Goal: Navigation & Orientation: Find specific page/section

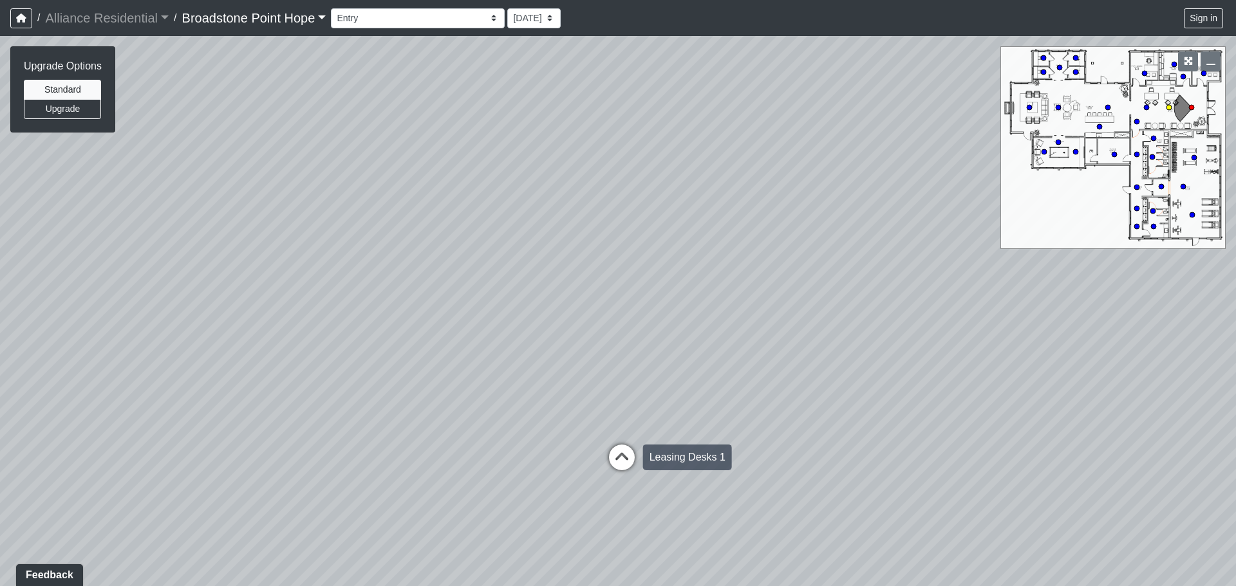
click at [622, 445] on icon at bounding box center [621, 464] width 39 height 39
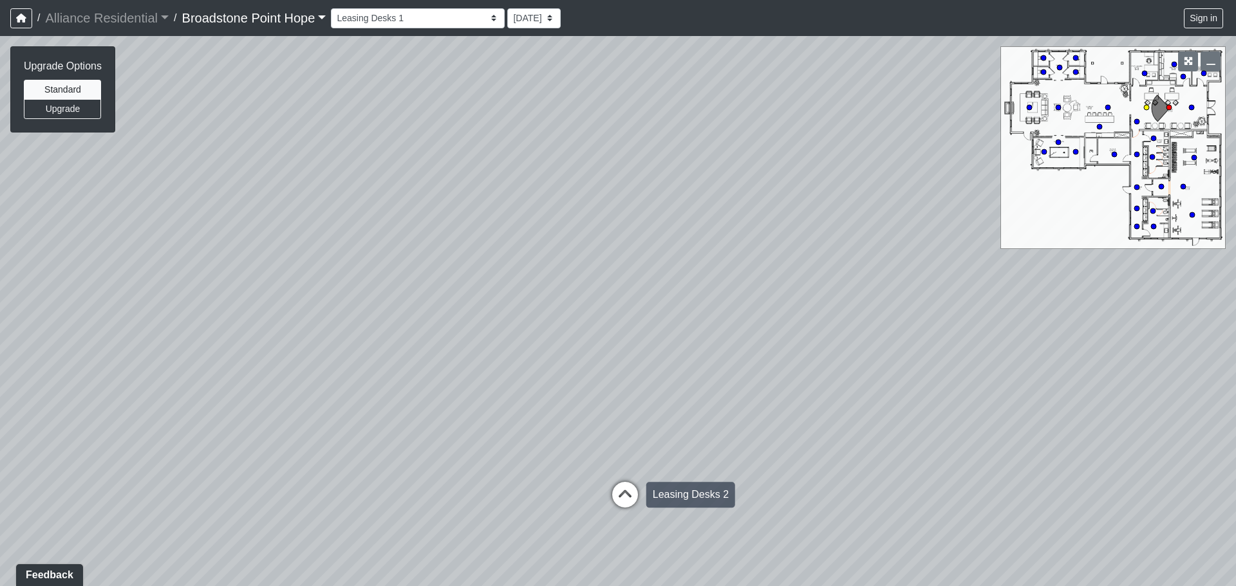
click at [624, 482] on icon at bounding box center [625, 501] width 39 height 39
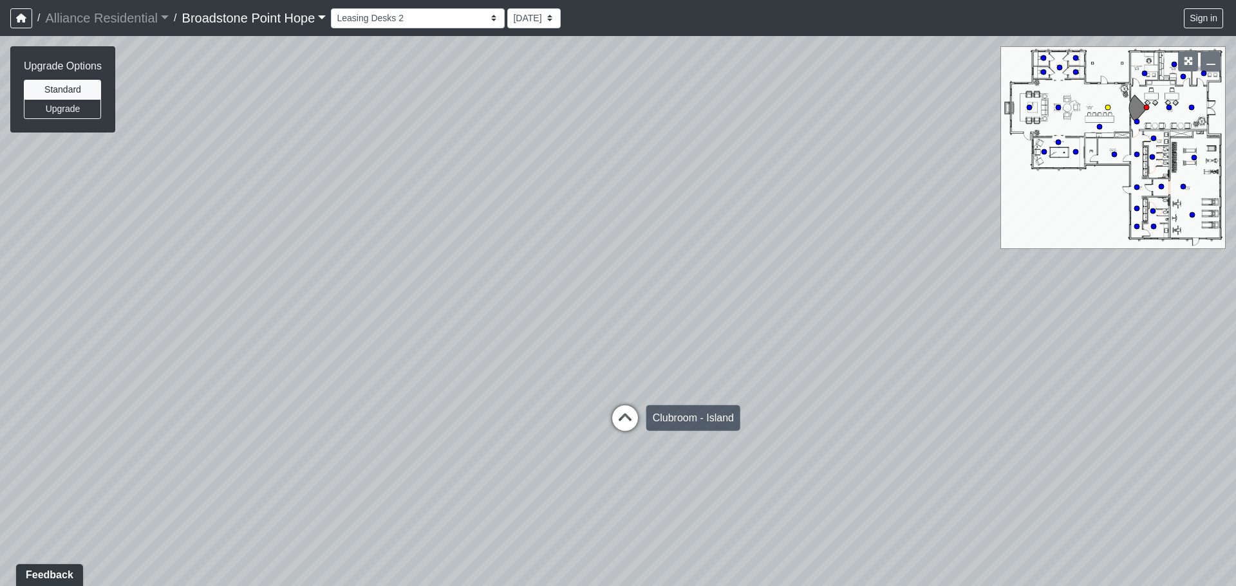
click at [630, 409] on icon at bounding box center [625, 425] width 39 height 39
select select "g4EgQxRBMCMM8UhMmxdv3J"
drag, startPoint x: 763, startPoint y: 401, endPoint x: 194, endPoint y: 405, distance: 569.7
click at [178, 406] on div "Loading... Leasing Desks 1 Loading... Breakroom 1 Loading... Leasing Office 1 L…" at bounding box center [618, 311] width 1236 height 550
drag, startPoint x: 461, startPoint y: 405, endPoint x: 270, endPoint y: 391, distance: 191.6
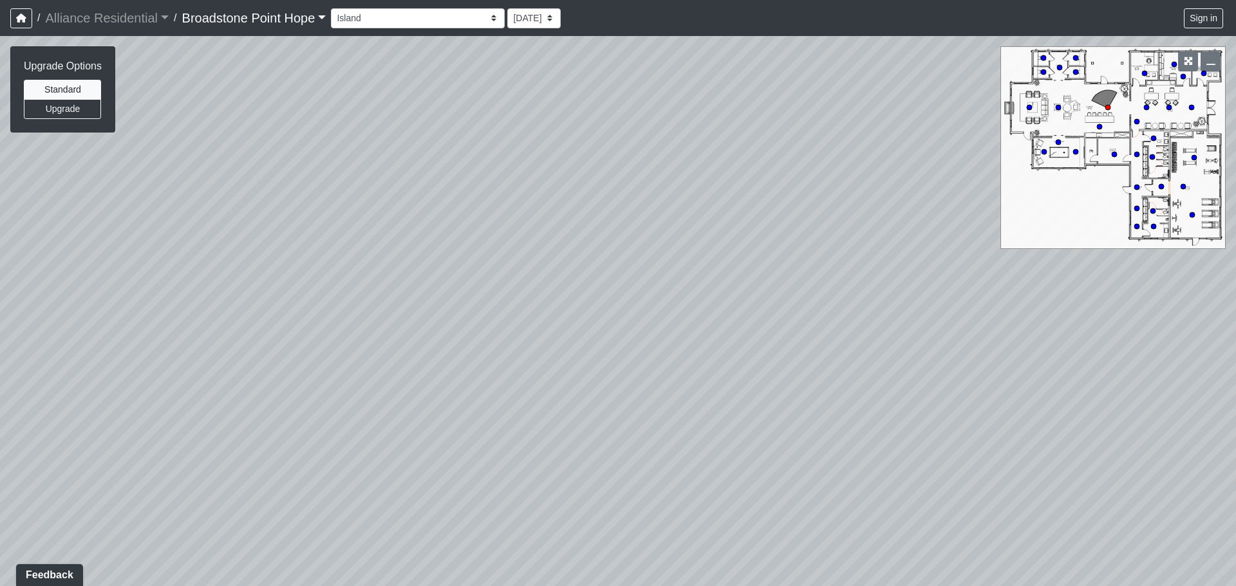
click at [271, 391] on div "Loading... Leasing Desks 1 Loading... Breakroom 1 Loading... Leasing Office 1 L…" at bounding box center [618, 311] width 1236 height 550
drag, startPoint x: 769, startPoint y: 407, endPoint x: -104, endPoint y: 353, distance: 874.5
click at [0, 353] on html "/ Alliance Residential Alliance Residential Loading... / [GEOGRAPHIC_DATA] Hope…" at bounding box center [618, 293] width 1236 height 586
drag, startPoint x: 358, startPoint y: 342, endPoint x: 255, endPoint y: 407, distance: 121.8
click at [255, 407] on div "Loading... Leasing Desks 1 Loading... Breakroom 1 Loading... Leasing Office 1 L…" at bounding box center [618, 311] width 1236 height 550
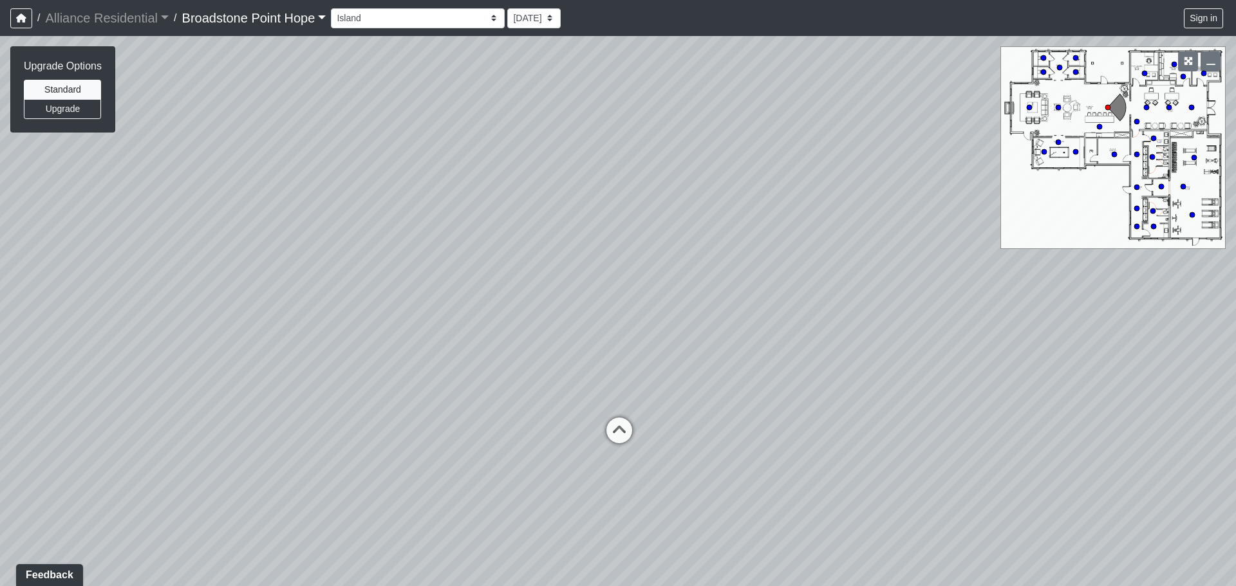
drag, startPoint x: 315, startPoint y: 437, endPoint x: 414, endPoint y: 450, distance: 99.3
click at [414, 450] on div "Loading... Leasing Desks 1 Loading... Breakroom 1 Loading... Leasing Office 1 L…" at bounding box center [618, 311] width 1236 height 550
drag, startPoint x: 818, startPoint y: 348, endPoint x: 724, endPoint y: 348, distance: 94.0
click at [724, 348] on div "Loading... Leasing Desks 1 Loading... Breakroom 1 Loading... Leasing Office 1 L…" at bounding box center [618, 311] width 1236 height 550
drag, startPoint x: 754, startPoint y: 360, endPoint x: 254, endPoint y: 320, distance: 501.1
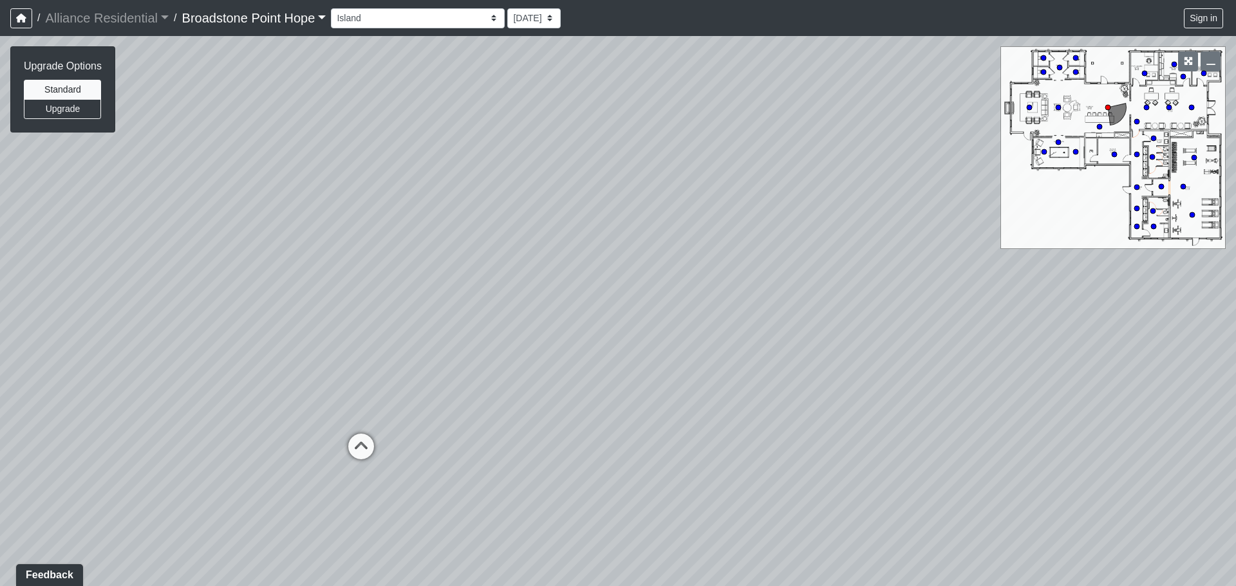
click at [275, 324] on div "Loading... Leasing Desks 1 Loading... Breakroom 1 Loading... Leasing Office 1 L…" at bounding box center [618, 311] width 1236 height 550
drag, startPoint x: 850, startPoint y: 384, endPoint x: 390, endPoint y: 465, distance: 466.7
click at [390, 465] on div "Loading... Leasing Desks 1 Loading... Breakroom 1 Loading... Leasing Office 1 L…" at bounding box center [618, 311] width 1236 height 550
drag, startPoint x: 437, startPoint y: 391, endPoint x: 765, endPoint y: 425, distance: 330.0
click at [765, 425] on div "Loading... Leasing Desks 1 Loading... Breakroom 1 Loading... Leasing Office 1 L…" at bounding box center [618, 311] width 1236 height 550
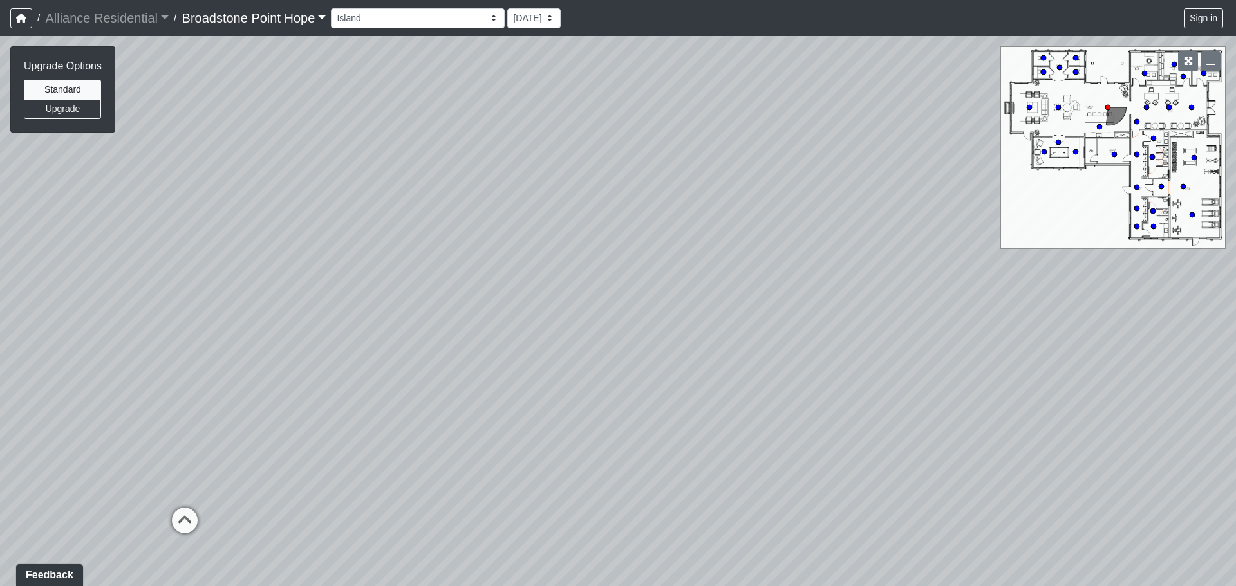
drag, startPoint x: 894, startPoint y: 378, endPoint x: 970, endPoint y: 383, distance: 76.1
click at [970, 383] on div "Loading... Leasing Desks 1 Loading... Breakroom 1 Loading... Leasing Office 1 L…" at bounding box center [618, 311] width 1236 height 550
drag, startPoint x: 488, startPoint y: 342, endPoint x: 643, endPoint y: 348, distance: 155.2
click at [643, 348] on div "Loading... Leasing Desks 1 Loading... Breakroom 1 Loading... Leasing Office 1 L…" at bounding box center [618, 311] width 1236 height 550
drag, startPoint x: 549, startPoint y: 462, endPoint x: 754, endPoint y: 400, distance: 213.8
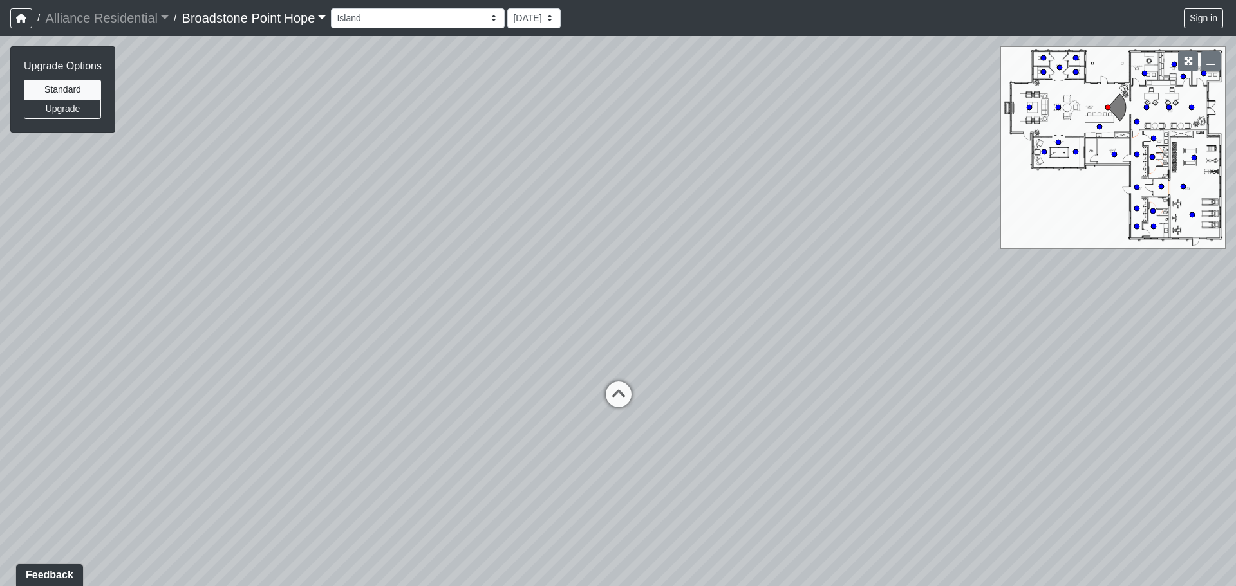
click at [754, 400] on div "Loading... Leasing Desks 1 Loading... Breakroom 1 Loading... Leasing Office 1 L…" at bounding box center [618, 311] width 1236 height 550
